Goal: Information Seeking & Learning: Learn about a topic

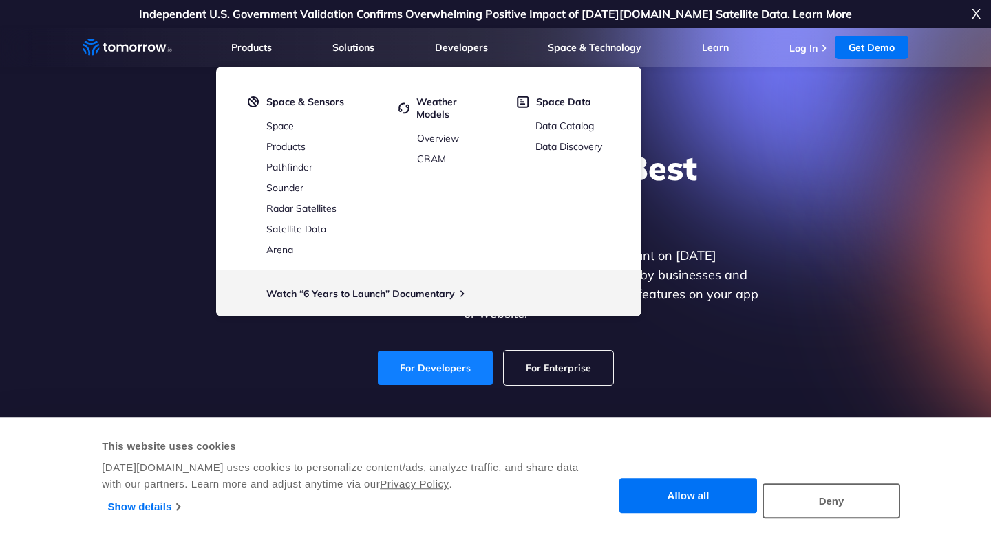
click at [459, 351] on link "For Developers" at bounding box center [435, 368] width 115 height 34
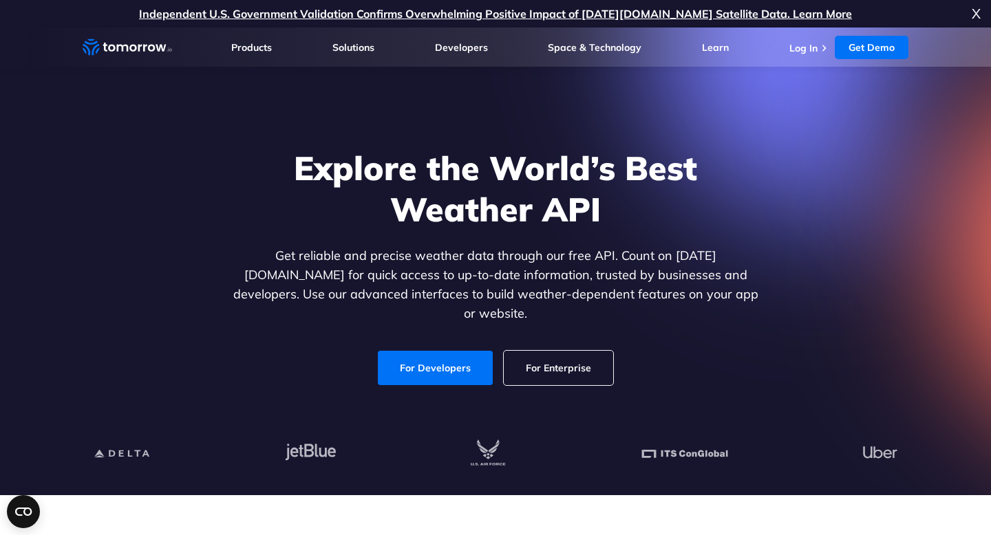
click at [970, 19] on p "Independent U.S. Government Validation Confirms Overwhelming Positive Impact of…" at bounding box center [495, 14] width 991 height 28
click at [977, 15] on span "X" at bounding box center [975, 14] width 9 height 28
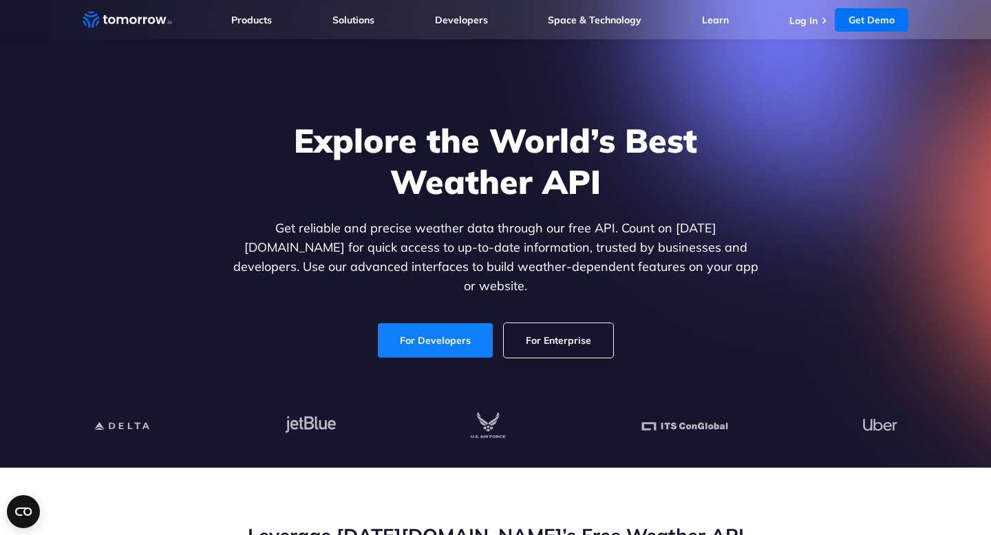
click at [435, 339] on link "For Developers" at bounding box center [435, 340] width 115 height 34
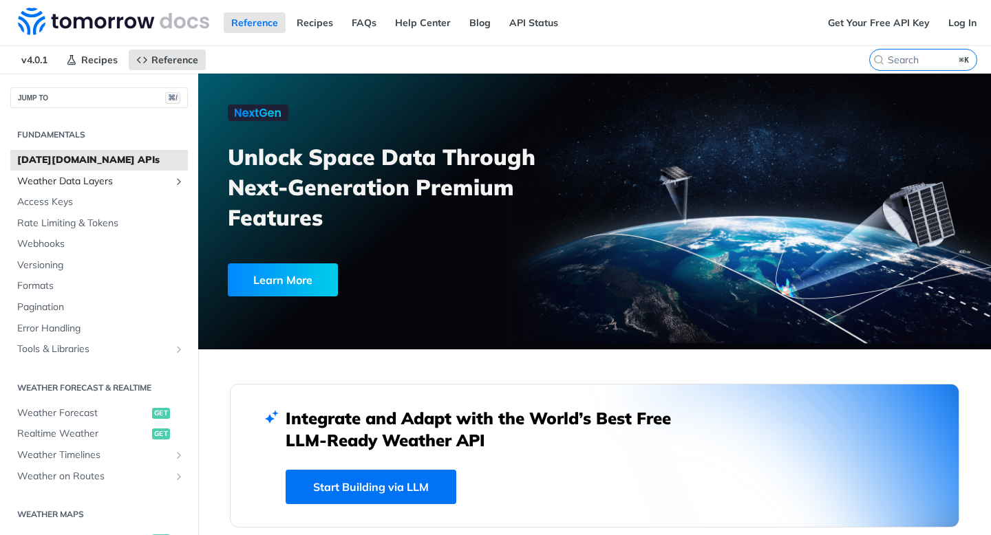
click at [135, 186] on span "Weather Data Layers" at bounding box center [93, 182] width 153 height 14
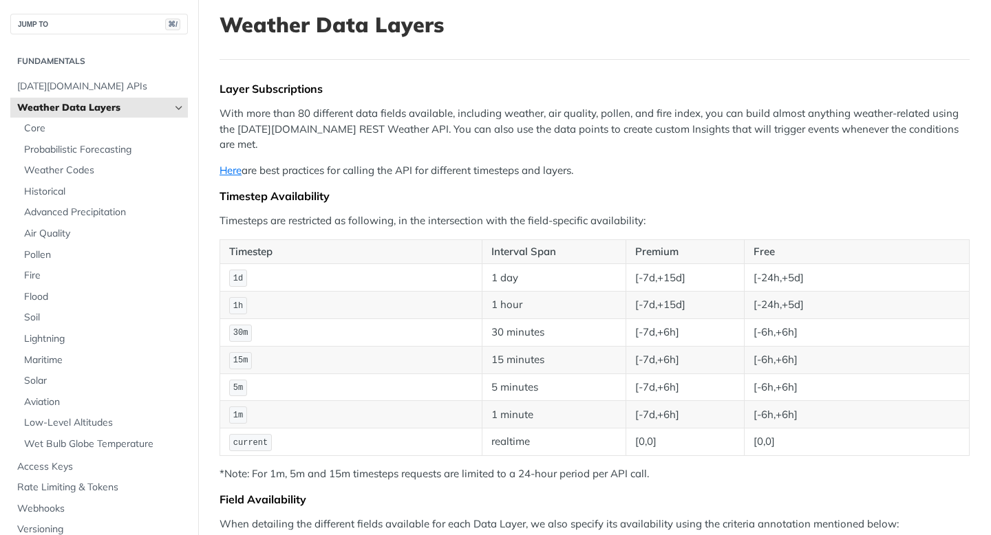
scroll to position [81, 0]
